Goal: Information Seeking & Learning: Learn about a topic

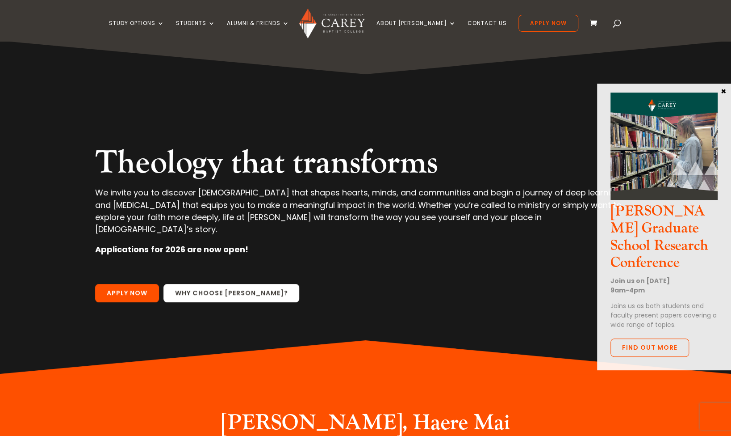
click at [201, 284] on link "Why choose Carey?" at bounding box center [232, 293] width 136 height 19
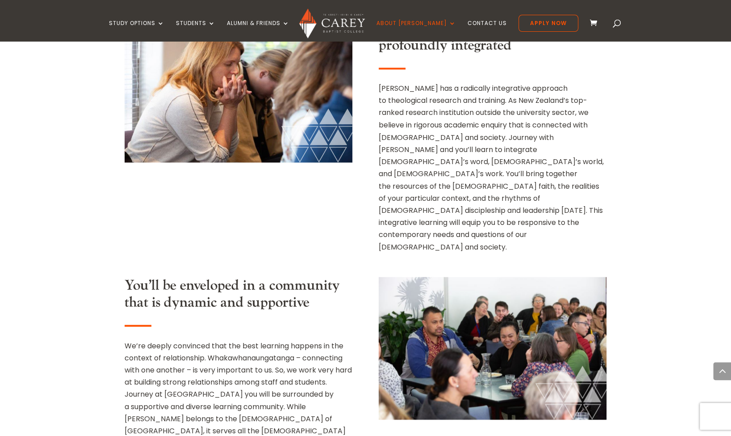
scroll to position [967, 0]
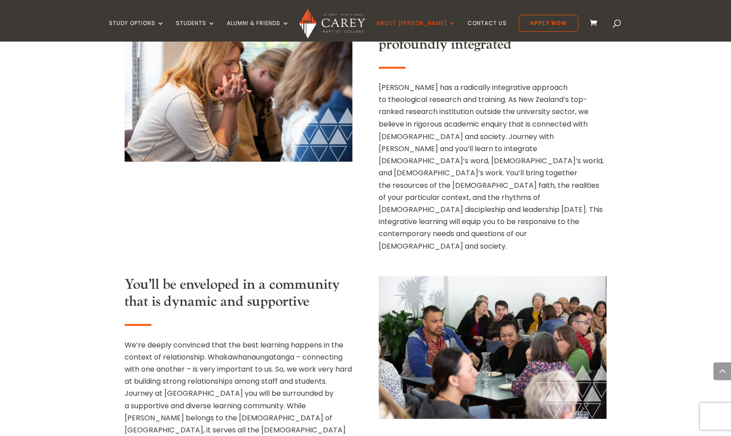
click at [197, 338] on div "We’re deeply convinced that the best learning happens in the context of relatio…" at bounding box center [239, 429] width 228 height 182
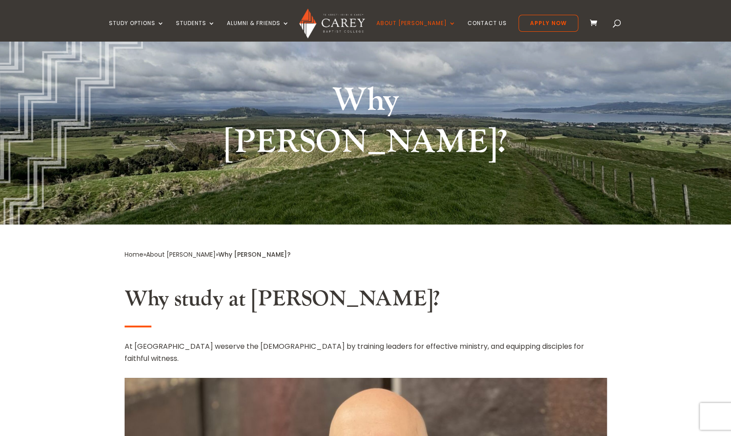
scroll to position [76, 0]
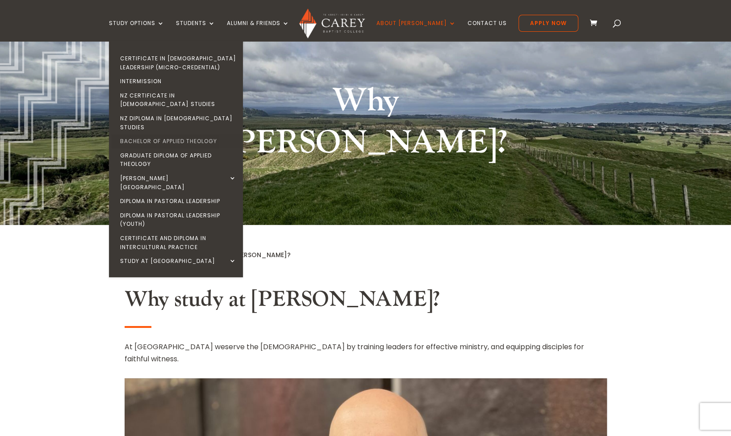
click at [197, 134] on link "Bachelor of Applied Theology" at bounding box center [178, 141] width 134 height 14
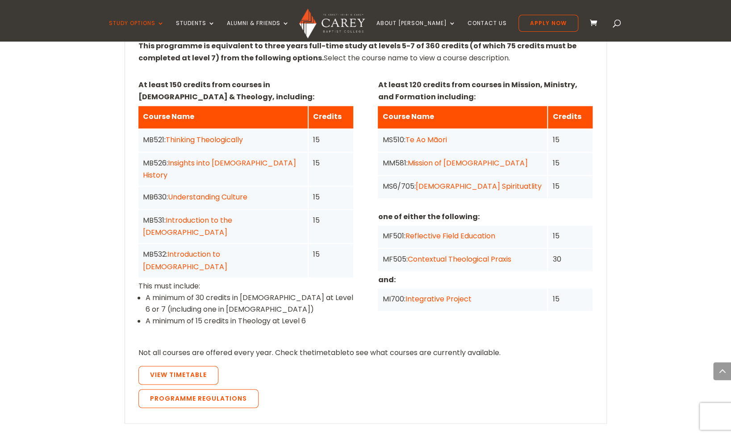
scroll to position [700, 0]
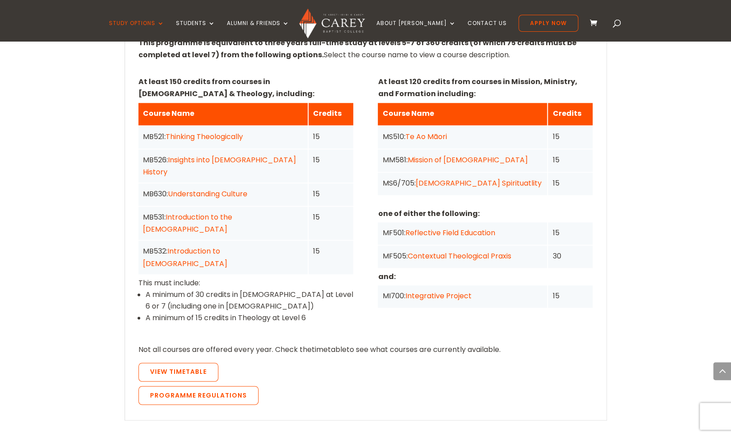
click at [300, 188] on div "MB630: Understanding Culture" at bounding box center [223, 194] width 160 height 12
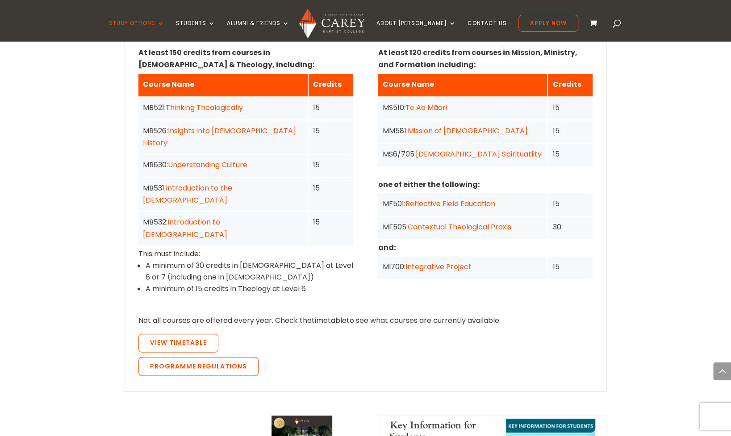
scroll to position [730, 0]
